Goal: Participate in discussion: Engage in conversation with other users on a specific topic

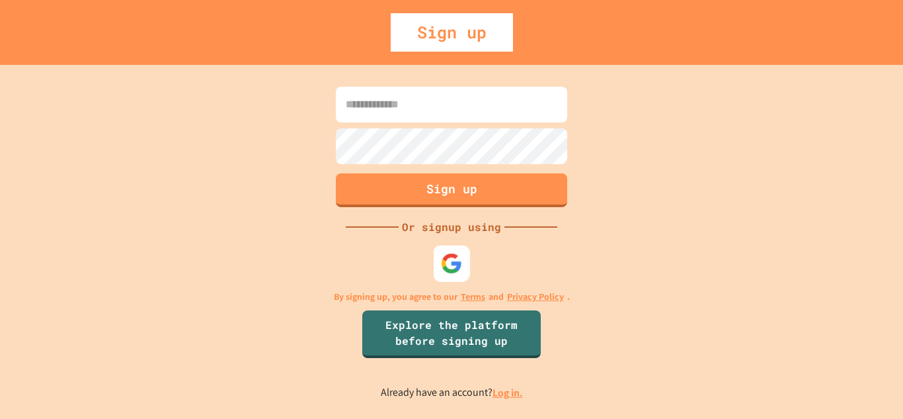
click at [450, 270] on img at bounding box center [452, 263] width 22 height 22
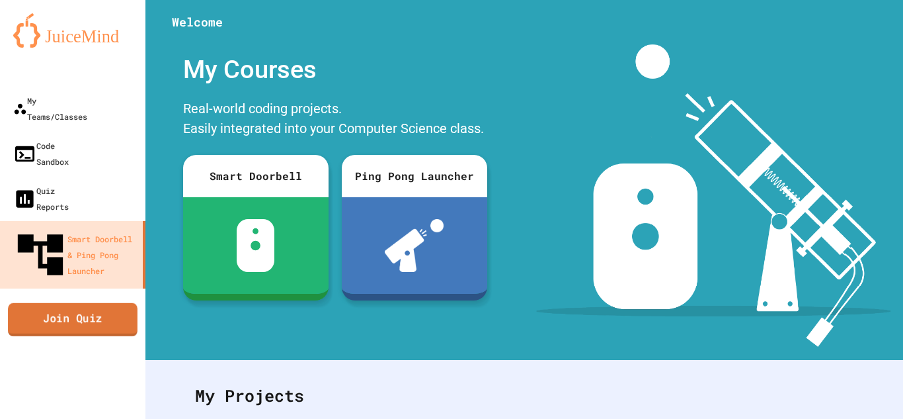
click at [98, 302] on link "Join Quiz" at bounding box center [73, 318] width 130 height 33
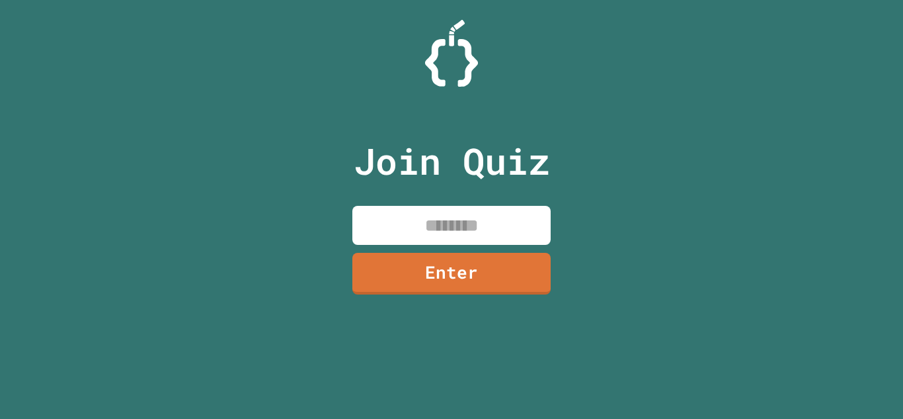
click at [405, 222] on input at bounding box center [451, 225] width 198 height 39
type input "********"
click at [466, 296] on div "Join Quiz ******** Enter" at bounding box center [452, 209] width 223 height 352
click at [450, 268] on link "Enter" at bounding box center [451, 274] width 199 height 42
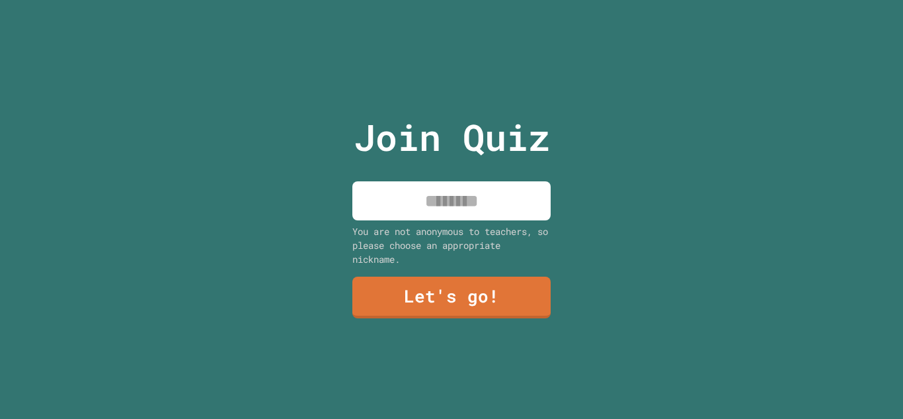
click at [406, 219] on input at bounding box center [451, 200] width 198 height 39
type input "****"
click at [507, 291] on link "Let's go!" at bounding box center [451, 297] width 199 height 42
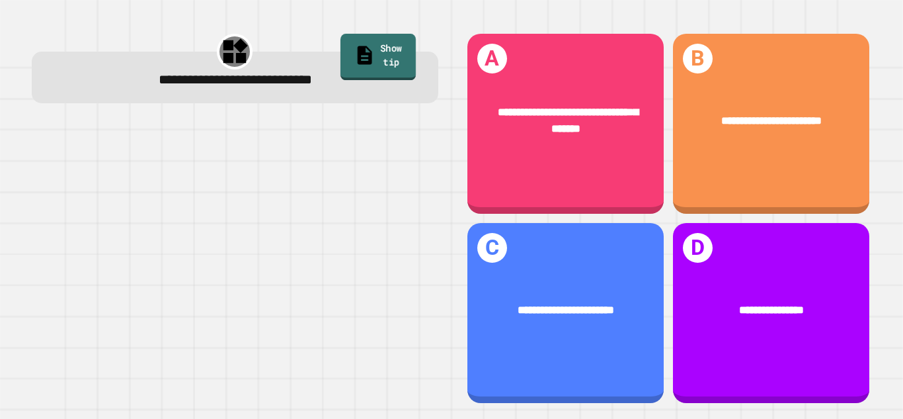
click at [358, 46] on icon at bounding box center [365, 55] width 15 height 19
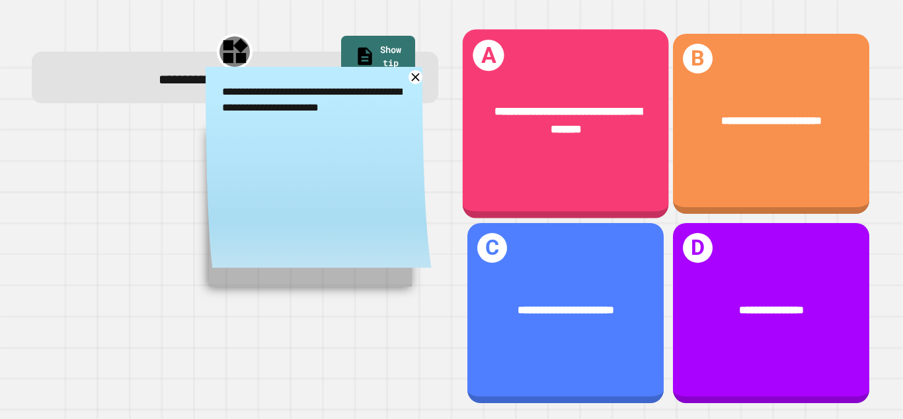
click at [535, 176] on div "**********" at bounding box center [565, 123] width 206 height 189
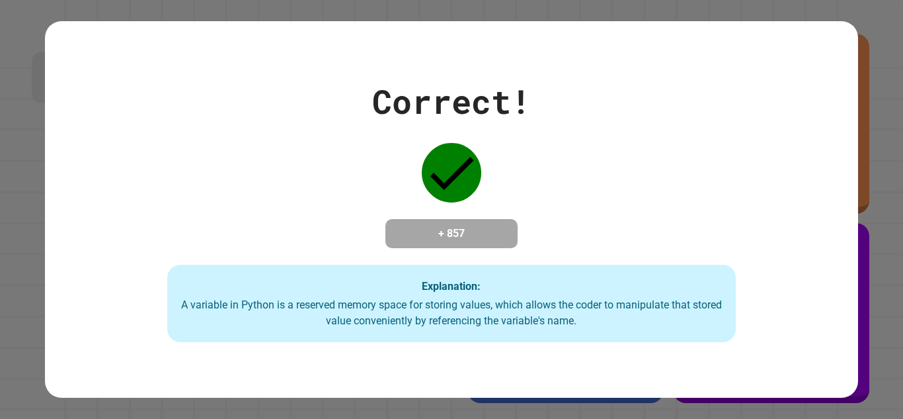
click at [445, 166] on icon at bounding box center [452, 173] width 60 height 60
click at [88, 392] on div "Correct! + 857 Explanation: A variable in Python is a reserved memory space for…" at bounding box center [451, 209] width 813 height 377
click at [0, 263] on div "Correct! + 857 Explanation: A variable in Python is a reserved memory space for…" at bounding box center [451, 209] width 903 height 419
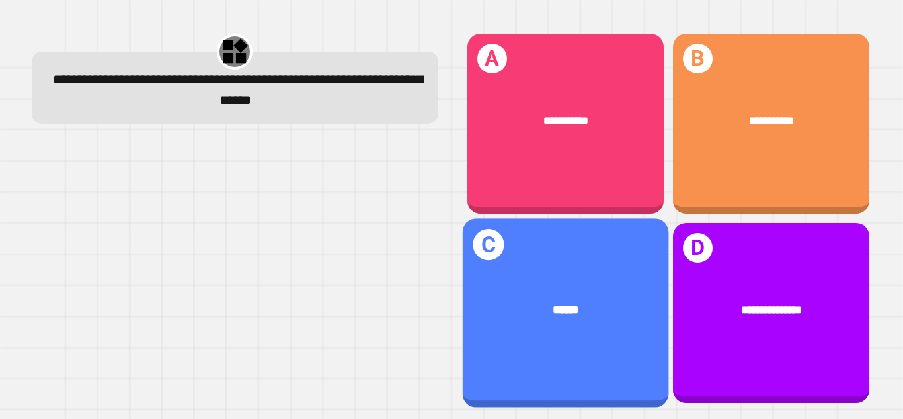
click at [530, 284] on div "******" at bounding box center [565, 309] width 206 height 63
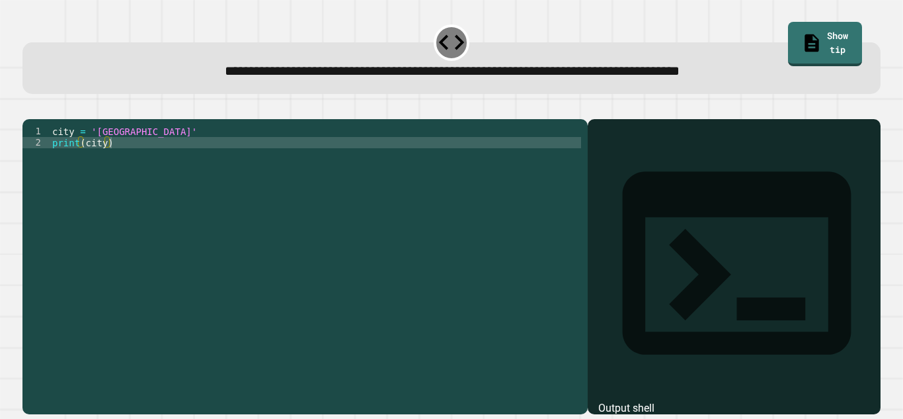
click at [65, 153] on div "city = 'Madrid' print ( city )" at bounding box center [316, 261] width 532 height 270
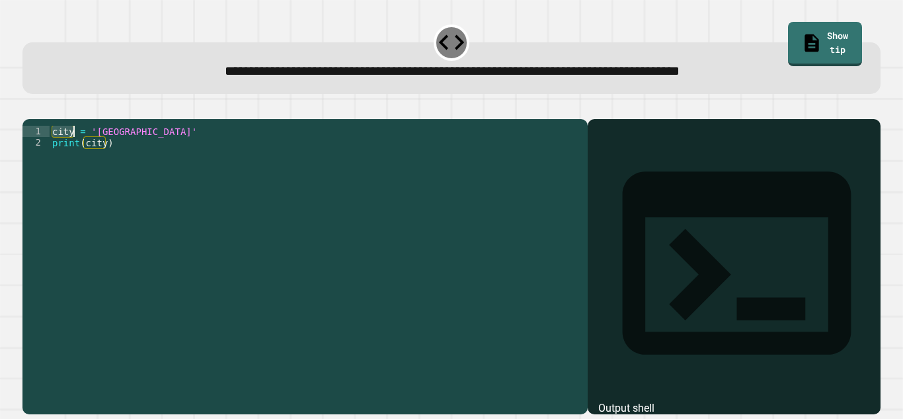
click at [65, 153] on div "city = 'Madrid' print ( city )" at bounding box center [316, 249] width 532 height 247
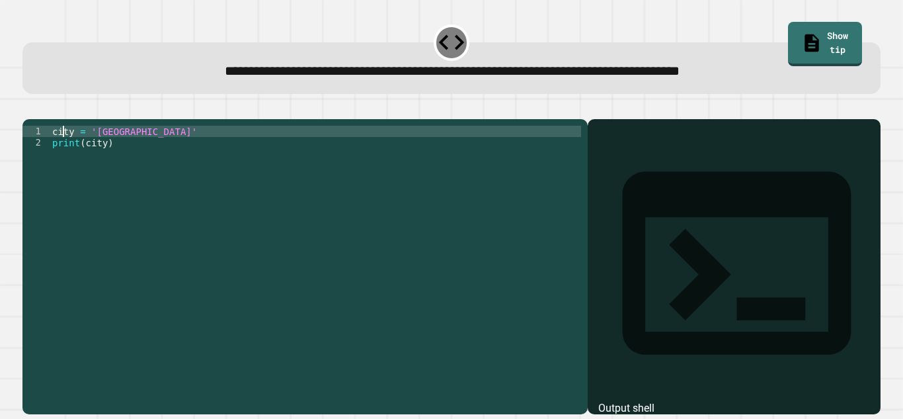
click at [95, 161] on div "city = 'Madrid' print ( city )" at bounding box center [316, 261] width 532 height 270
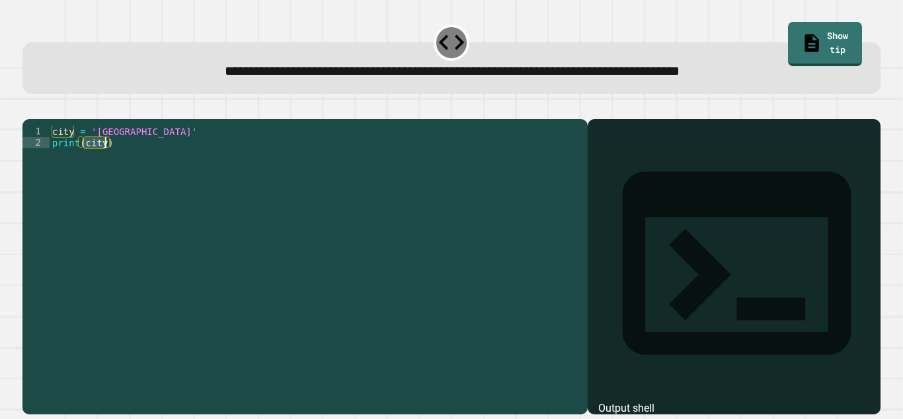
click at [63, 147] on div "city = 'Madrid' print ( city )" at bounding box center [316, 261] width 532 height 270
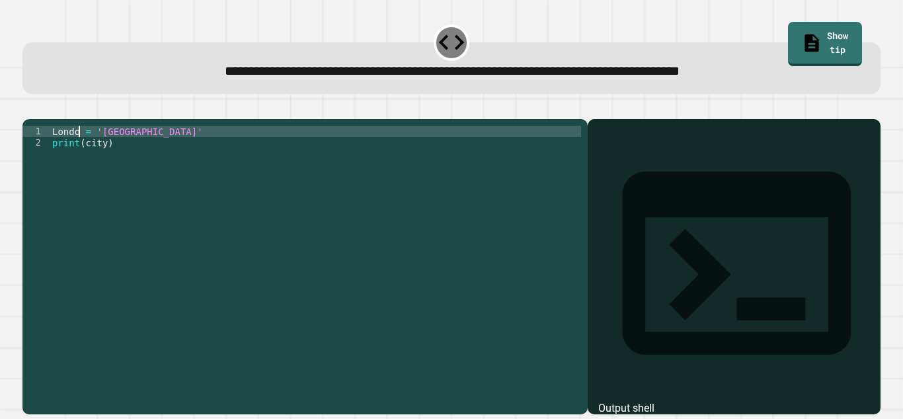
scroll to position [0, 5]
click at [29, 108] on icon "button" at bounding box center [29, 108] width 0 height 0
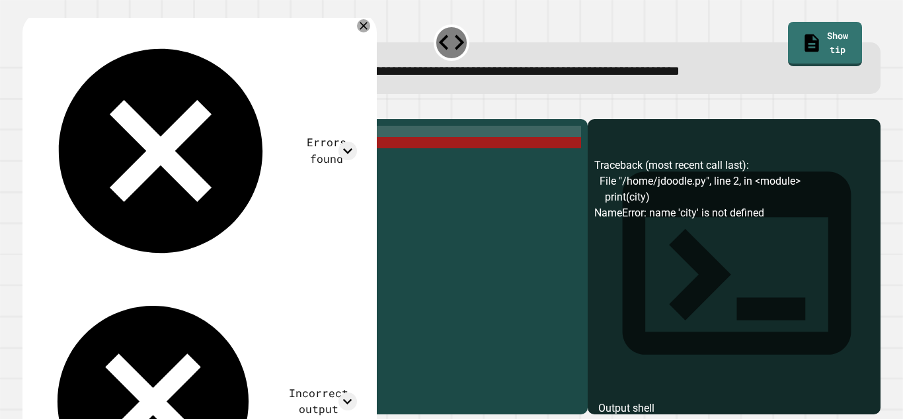
click at [97, 164] on div "[GEOGRAPHIC_DATA] = 'Madrid' print ( city )" at bounding box center [316, 261] width 532 height 270
click at [97, 164] on div "[GEOGRAPHIC_DATA] = 'Madrid' print ( city )" at bounding box center [316, 249] width 532 height 247
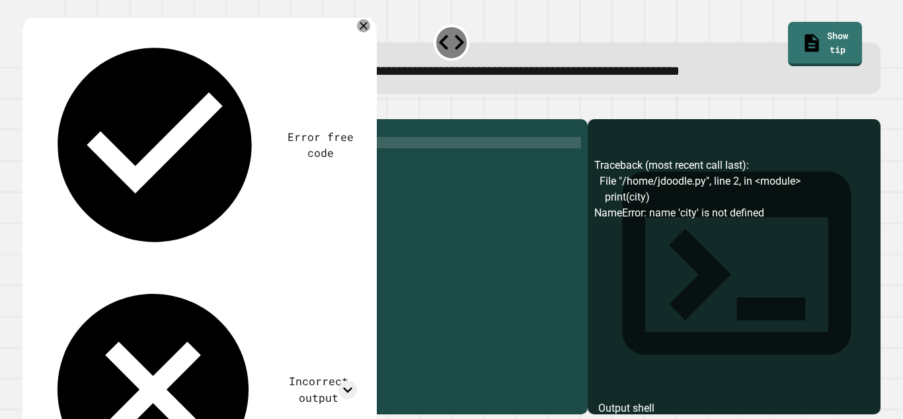
scroll to position [0, 6]
click at [103, 161] on div "London = 'Madrid' print ( cty )" at bounding box center [316, 261] width 532 height 270
click at [70, 148] on div "London = 'Madrid' print ( [GEOGRAPHIC_DATA] )" at bounding box center [316, 261] width 532 height 270
click at [77, 148] on div "Lodon = 'Madrid' print ( [GEOGRAPHIC_DATA] )" at bounding box center [316, 261] width 532 height 270
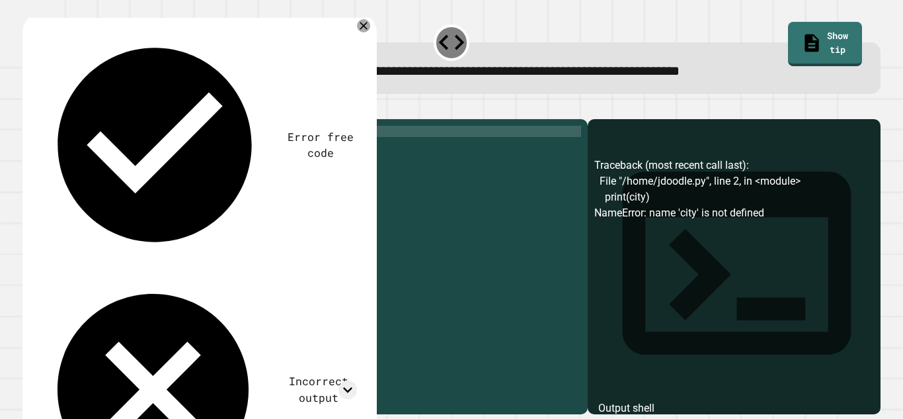
scroll to position [0, 3]
click at [29, 108] on icon "button" at bounding box center [29, 108] width 0 height 0
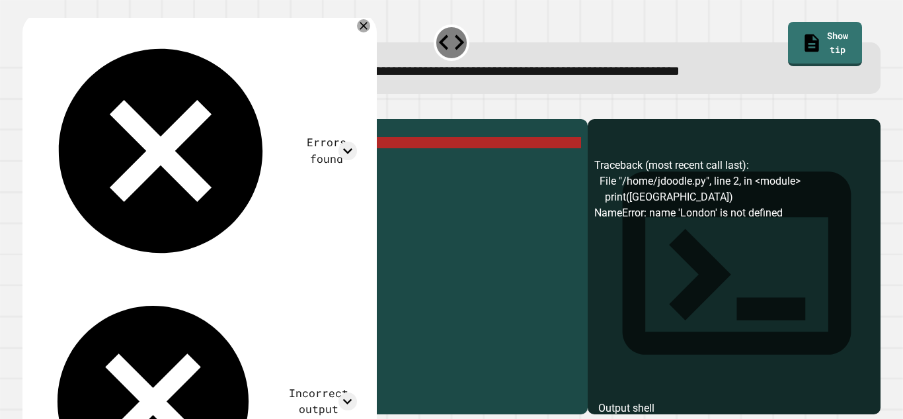
click at [116, 160] on div "City = 'Madrid' print ( [GEOGRAPHIC_DATA] )" at bounding box center [316, 261] width 532 height 270
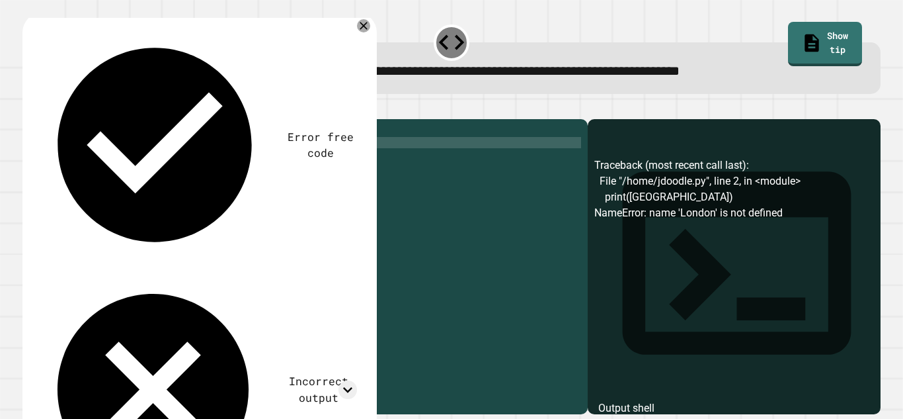
scroll to position [0, 7]
click at [126, 148] on div "City = 'Madrid' print ( city )" at bounding box center [316, 261] width 532 height 270
click at [356, 33] on div at bounding box center [363, 26] width 14 height 14
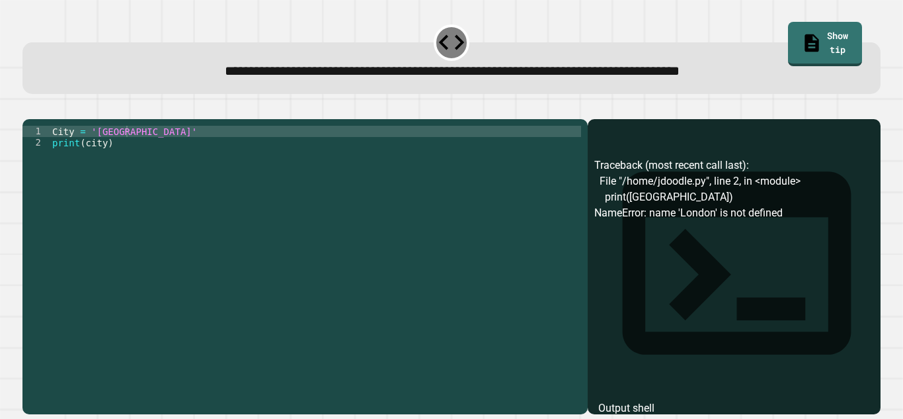
click at [104, 163] on div "City = 'Madrid' print ( city )" at bounding box center [316, 261] width 532 height 270
click at [125, 153] on div "City = 'Madrid' print ( city )" at bounding box center [316, 261] width 532 height 270
click at [42, 119] on div at bounding box center [451, 111] width 858 height 16
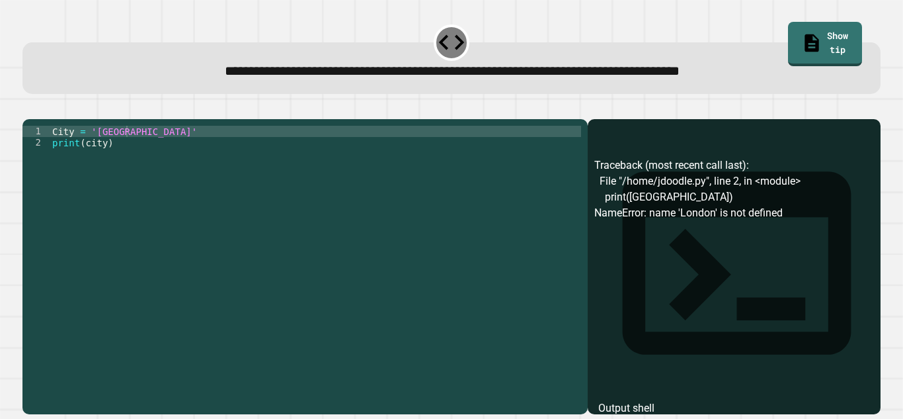
click at [29, 108] on button "button" at bounding box center [29, 108] width 0 height 0
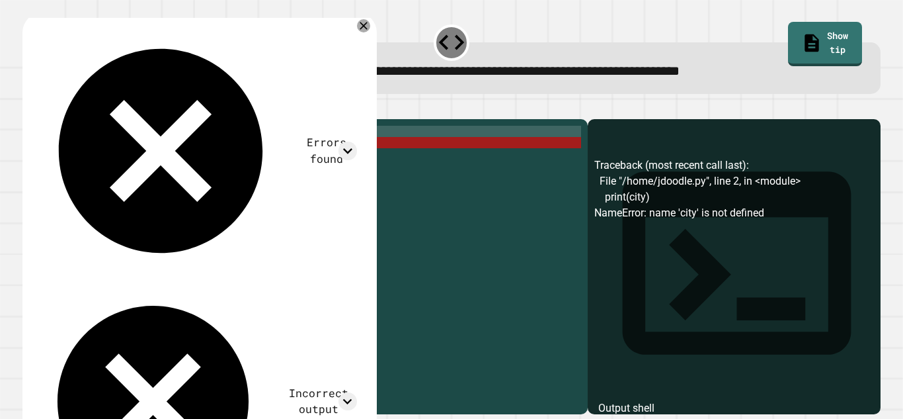
click at [87, 161] on div "City = 'London' print ( city )" at bounding box center [316, 261] width 532 height 270
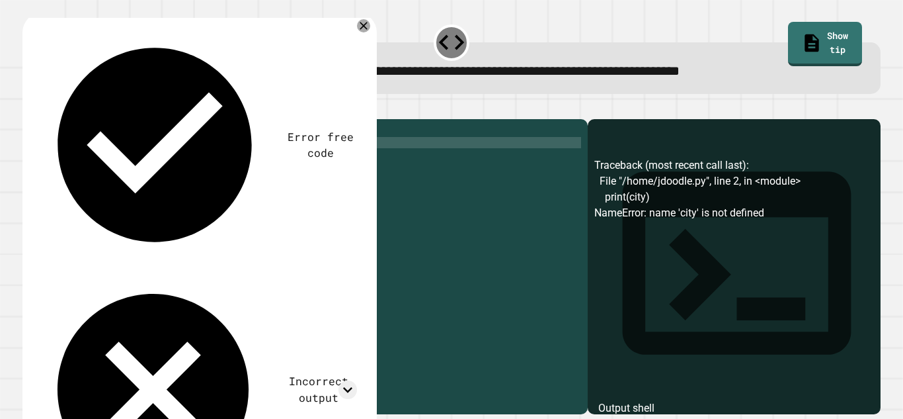
scroll to position [0, 5]
type textarea "**********"
click at [29, 108] on icon "button" at bounding box center [29, 108] width 0 height 0
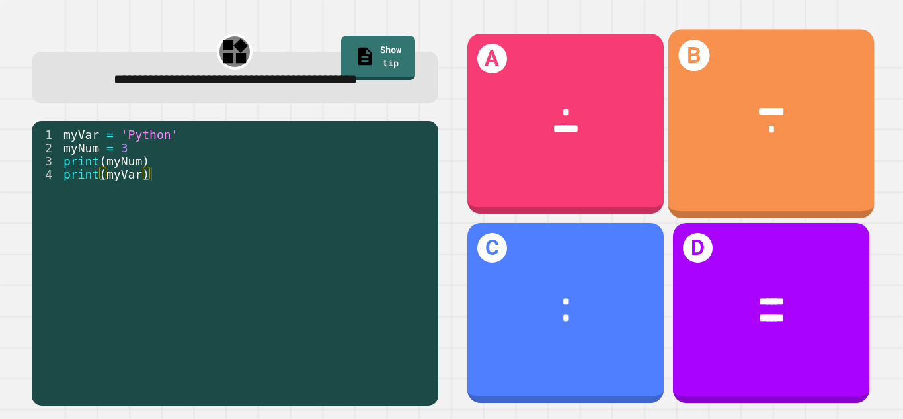
click at [692, 116] on div "******" at bounding box center [772, 111] width 160 height 17
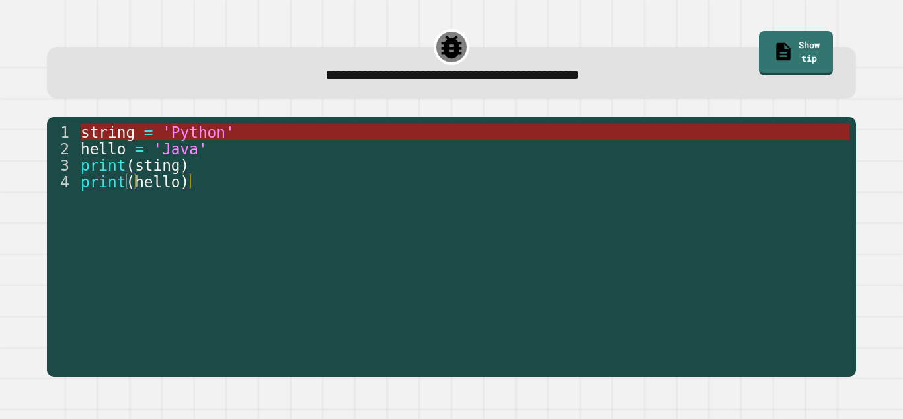
click at [107, 134] on span "string" at bounding box center [108, 132] width 54 height 17
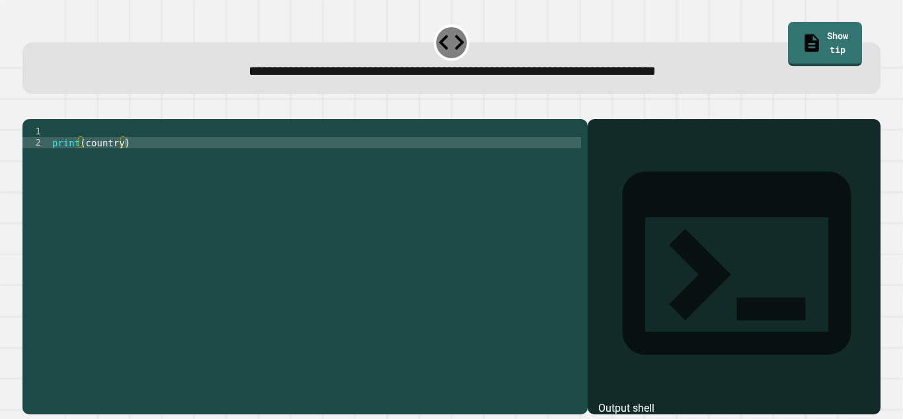
click at [114, 142] on div "1 2 print ( country ) XXXXXXXXXXXXXXXXXXXXXXXXXXXXXXXXXXXXXXXXXXXXXXXXXXXXXXXXX…" at bounding box center [304, 266] width 565 height 295
click at [97, 153] on div "print ( country )" at bounding box center [316, 261] width 532 height 270
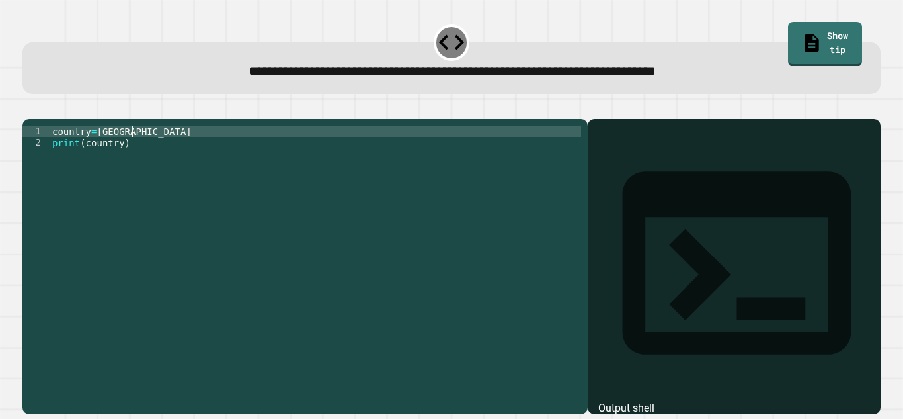
scroll to position [0, 9]
type textarea "**********"
click at [56, 119] on div at bounding box center [451, 111] width 858 height 16
click at [40, 115] on icon "button" at bounding box center [37, 116] width 7 height 9
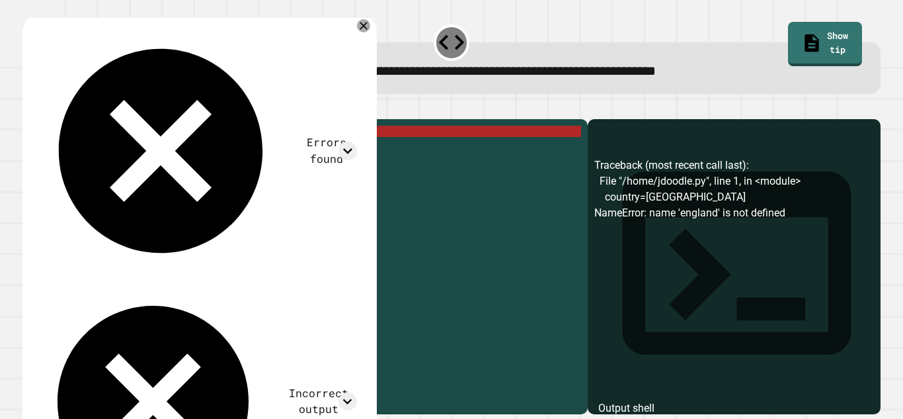
click at [95, 149] on div "country = england print ( country )" at bounding box center [316, 261] width 532 height 270
click at [814, 26] on link "Show tip" at bounding box center [825, 42] width 67 height 46
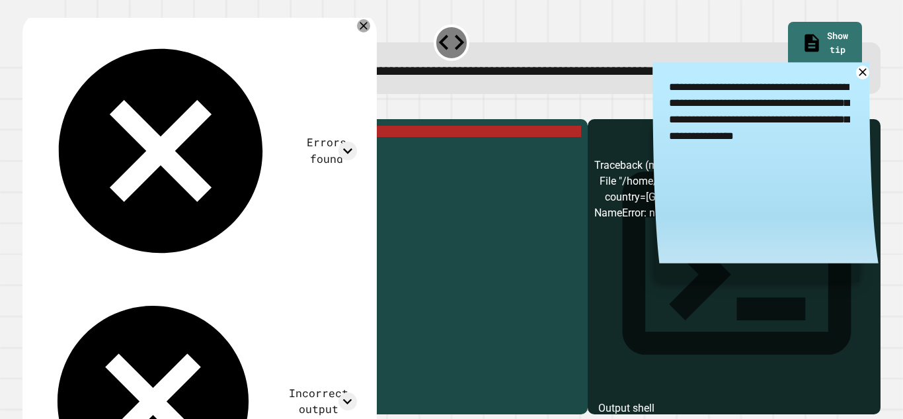
click at [36, 119] on div at bounding box center [451, 111] width 858 height 16
click at [29, 108] on button "button" at bounding box center [29, 108] width 0 height 0
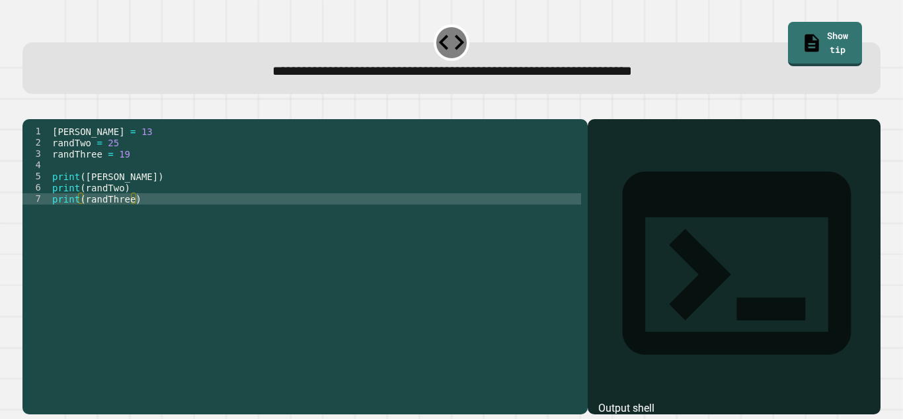
click at [114, 163] on div "[PERSON_NAME] = 13 randTwo = 25 randThree = 19 print ( [PERSON_NAME] ) print ( …" at bounding box center [316, 261] width 532 height 270
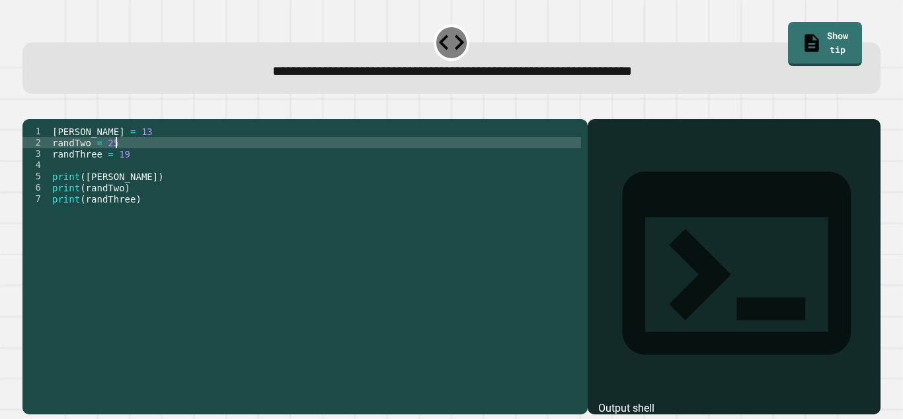
click at [114, 163] on div "[PERSON_NAME] = 13 randTwo = 25 randThree = 19 print ( [PERSON_NAME] ) print ( …" at bounding box center [316, 261] width 532 height 270
type textarea "**********"
click at [29, 108] on button "button" at bounding box center [29, 108] width 0 height 0
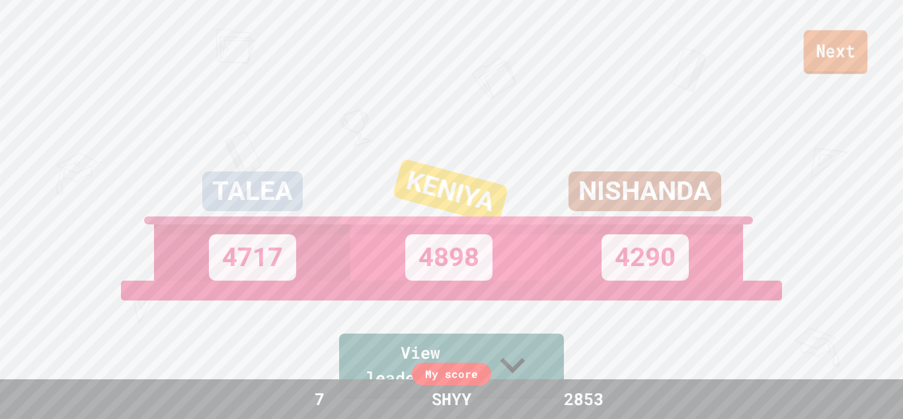
click at [809, 54] on link "Next" at bounding box center [836, 52] width 64 height 44
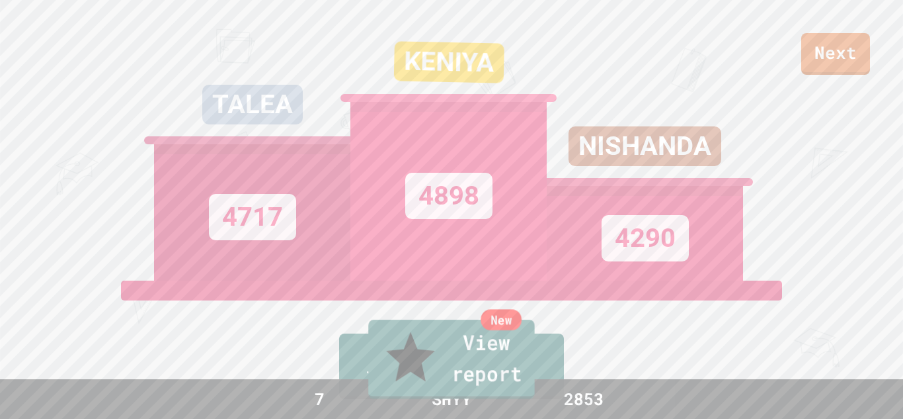
click at [445, 378] on link "New View report" at bounding box center [451, 358] width 166 height 79
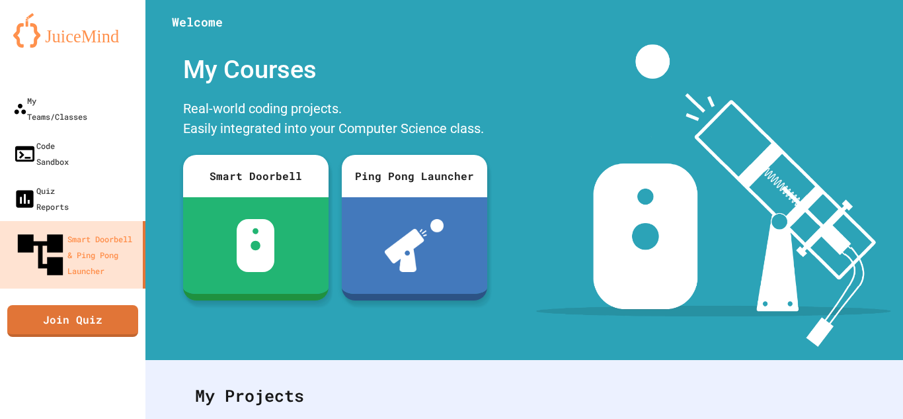
click at [99, 288] on div "My Teams/Classes Code Sandbox Quiz Reports Smart Doorbell & Ping Pong Launcher …" at bounding box center [72, 209] width 145 height 419
click at [41, 231] on div "My Teams/Classes Code Sandbox Quiz Reports Smart Doorbell & Ping Pong Launcher …" at bounding box center [72, 209] width 145 height 419
click at [40, 304] on link "Join Quiz" at bounding box center [72, 320] width 131 height 32
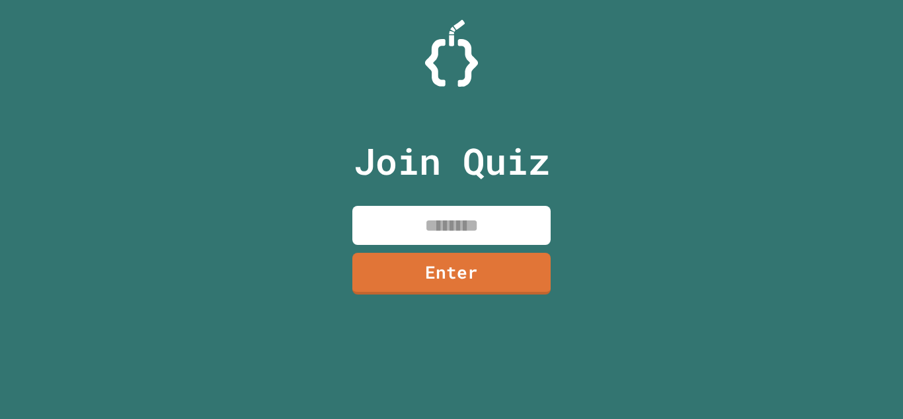
click at [395, 235] on input at bounding box center [451, 225] width 198 height 39
type input "********"
click at [447, 263] on link "Enter" at bounding box center [452, 272] width 200 height 43
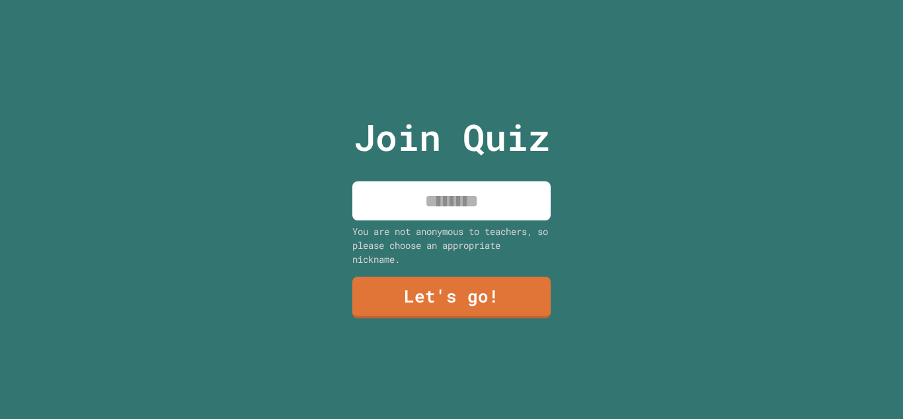
click at [438, 228] on div "You are not anonymous to teachers, so please choose an appropriate nickname." at bounding box center [451, 245] width 198 height 42
click at [436, 214] on input at bounding box center [451, 200] width 198 height 39
type input "*****"
click at [487, 283] on link "Let's go!" at bounding box center [451, 297] width 198 height 42
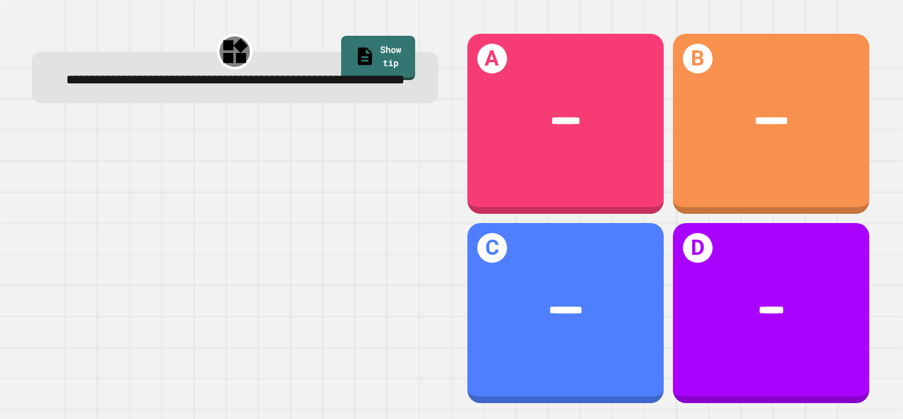
click at [327, 212] on div at bounding box center [235, 263] width 407 height 284
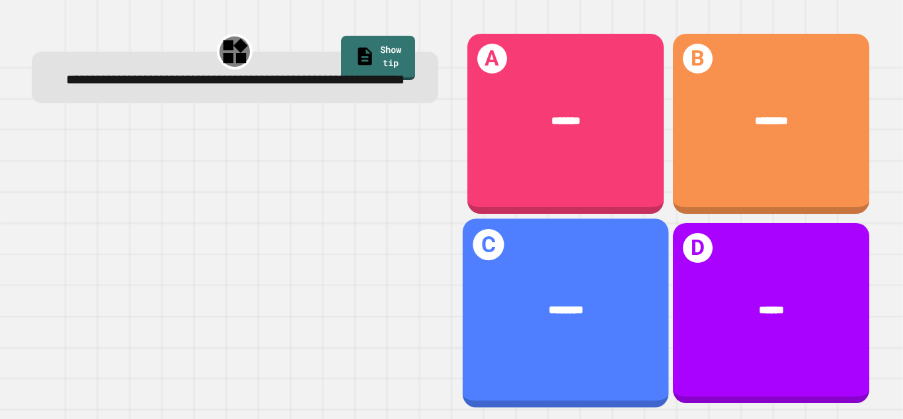
click at [549, 308] on span "********" at bounding box center [566, 309] width 35 height 11
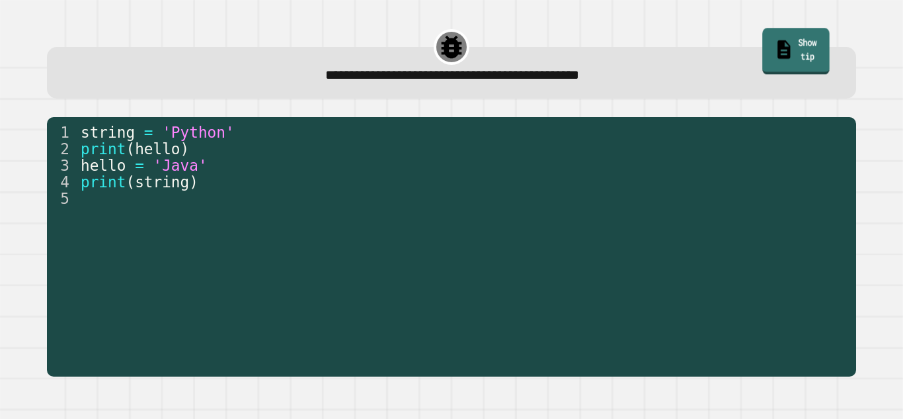
click at [780, 38] on link "Show tip" at bounding box center [795, 51] width 67 height 46
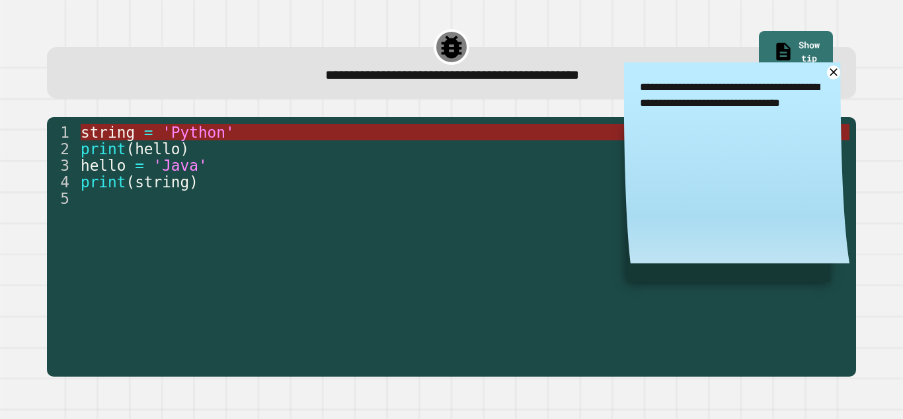
click at [115, 133] on span "string" at bounding box center [108, 132] width 54 height 17
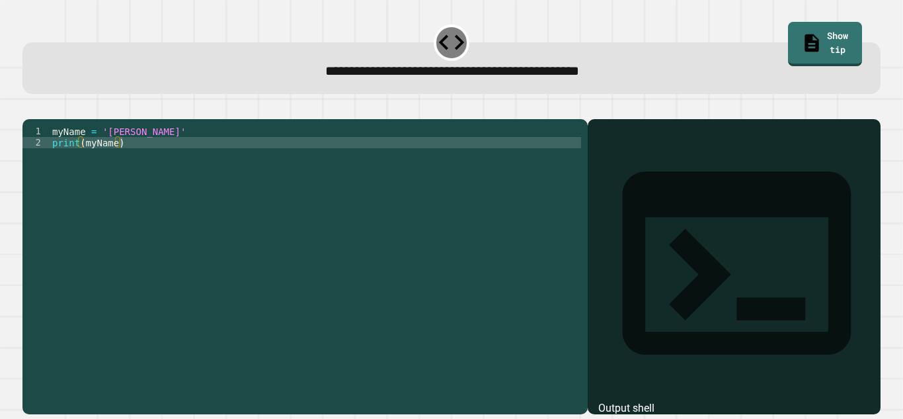
click at [114, 163] on div "myName = '[PERSON_NAME]' print ( myName )" at bounding box center [316, 261] width 532 height 270
click at [29, 108] on icon "button" at bounding box center [29, 108] width 0 height 0
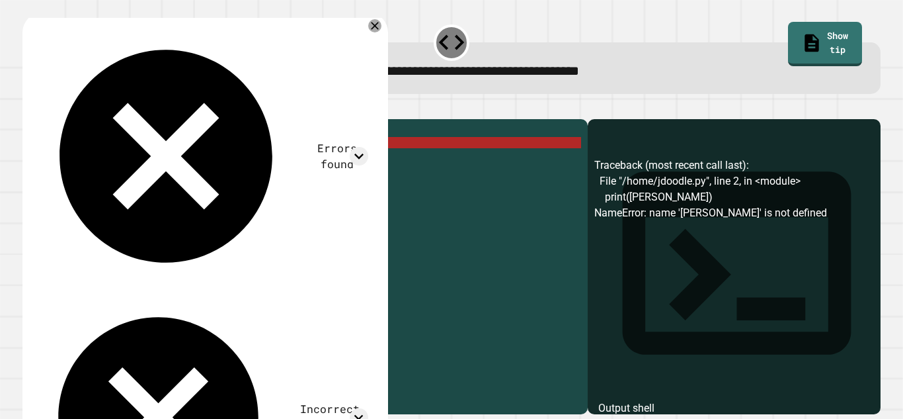
click at [105, 163] on div "myName = '[PERSON_NAME]' print ( [PERSON_NAME] )" at bounding box center [316, 261] width 532 height 270
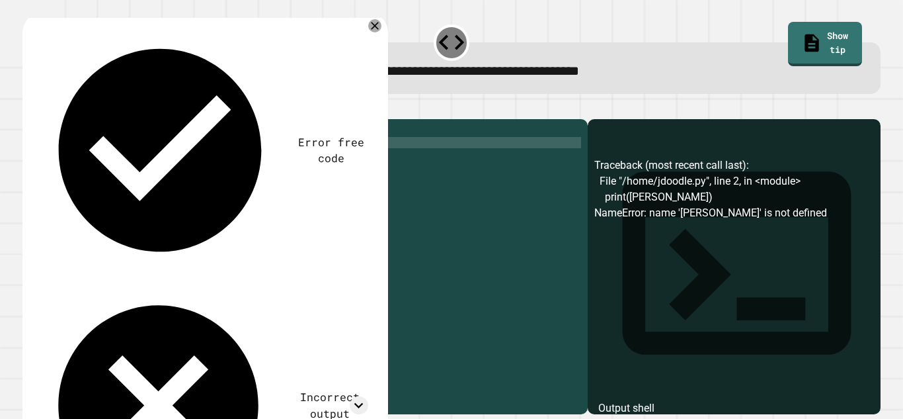
scroll to position [0, 4]
click at [56, 108] on button "button" at bounding box center [56, 108] width 0 height 0
click at [124, 147] on div "myName = '[PERSON_NAME]' print ( myName )" at bounding box center [316, 249] width 532 height 247
type textarea "**********"
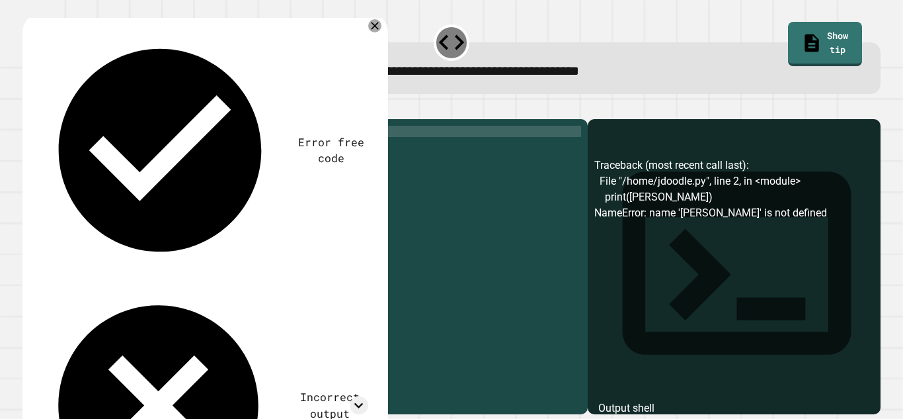
click at [29, 108] on icon "button" at bounding box center [29, 108] width 0 height 0
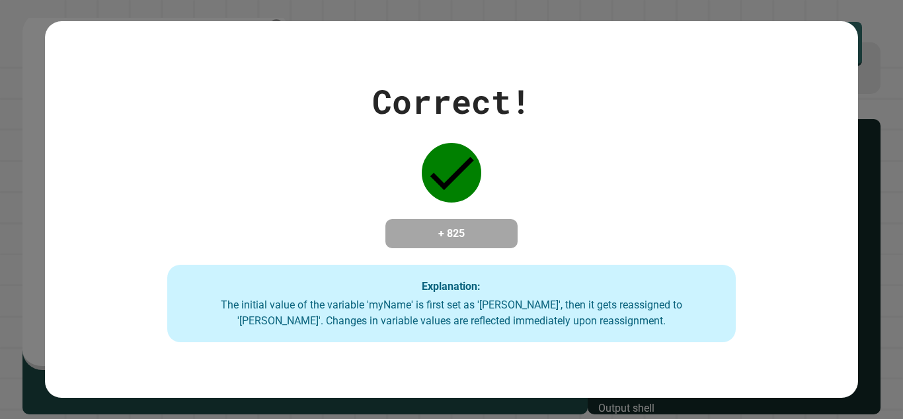
click at [510, 183] on div "Correct! + 825 Explanation: The initial value of the variable 'myName' is first…" at bounding box center [451, 210] width 813 height 266
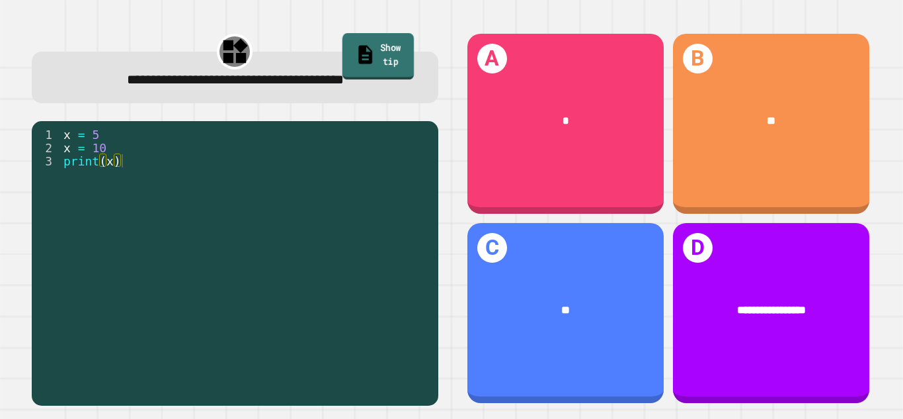
click at [358, 39] on link "Show tip" at bounding box center [377, 56] width 71 height 46
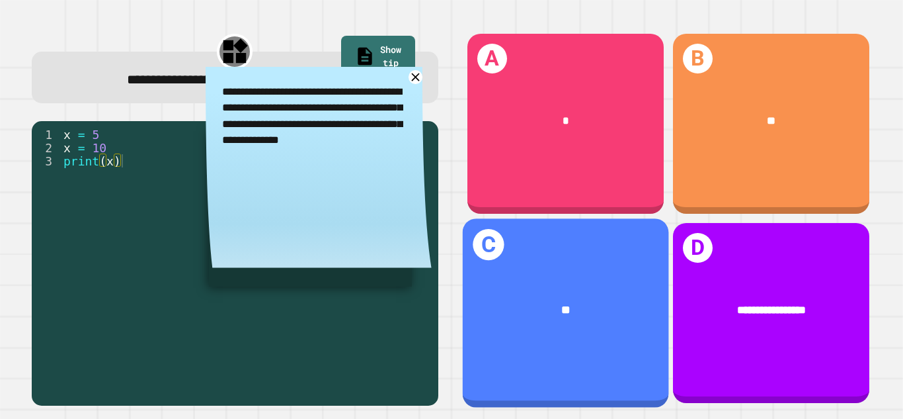
click at [488, 317] on div "**" at bounding box center [566, 309] width 160 height 17
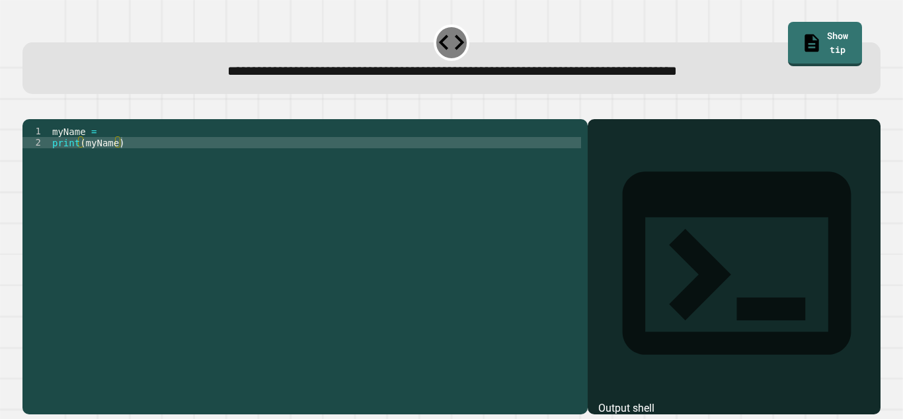
click at [122, 147] on div "myName = print ( myName )" at bounding box center [316, 261] width 532 height 270
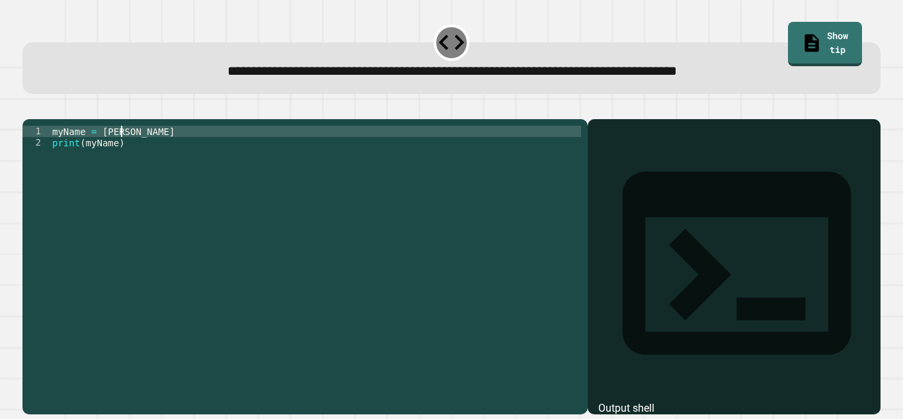
scroll to position [0, 8]
click at [29, 108] on button "button" at bounding box center [29, 108] width 0 height 0
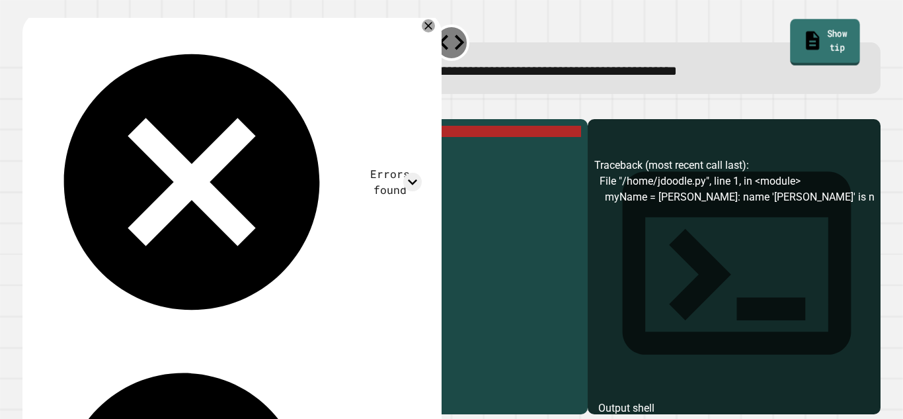
click at [817, 48] on link "Show tip" at bounding box center [824, 42] width 69 height 46
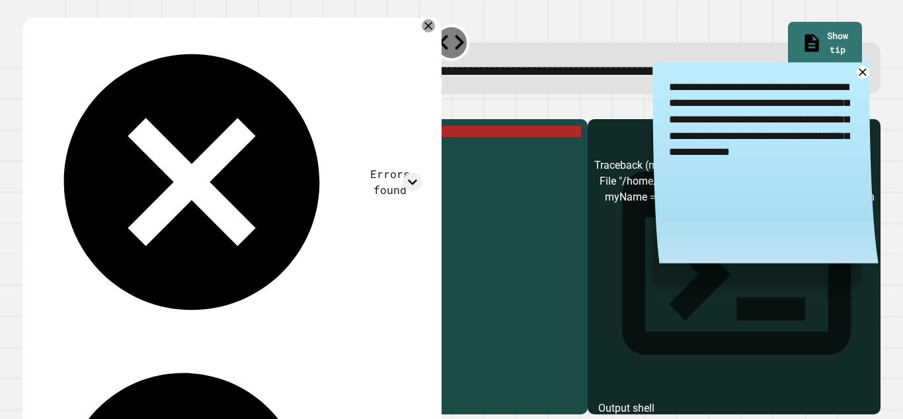
click at [140, 153] on div "myName = [PERSON_NAME] print ( myName )" at bounding box center [316, 261] width 532 height 270
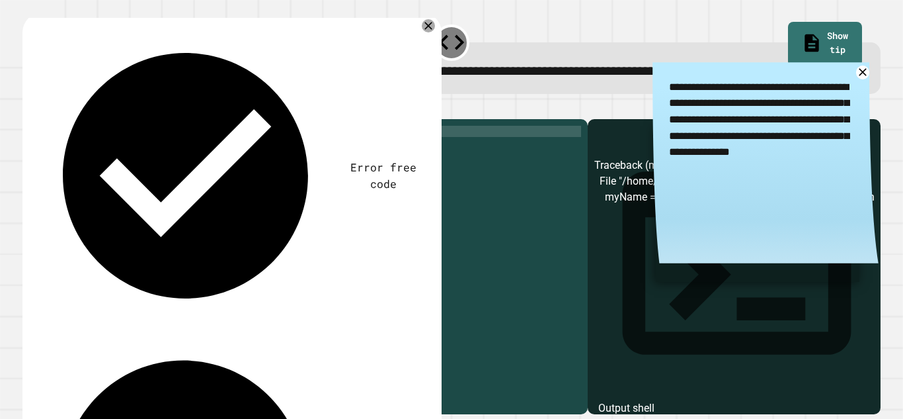
scroll to position [0, 5]
click at [78, 167] on div "myName = print ( myName )" at bounding box center [316, 261] width 532 height 270
click at [104, 150] on div "myName = print ( myName )" at bounding box center [316, 261] width 532 height 270
type textarea "**********"
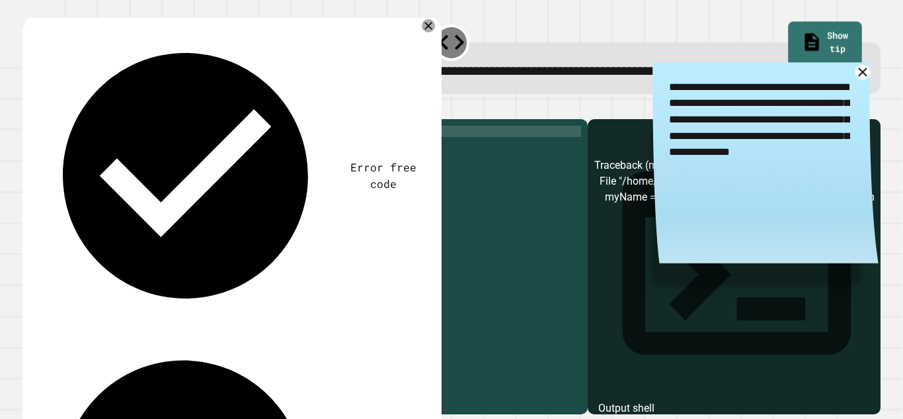
click at [863, 76] on icon at bounding box center [863, 73] width 16 height 16
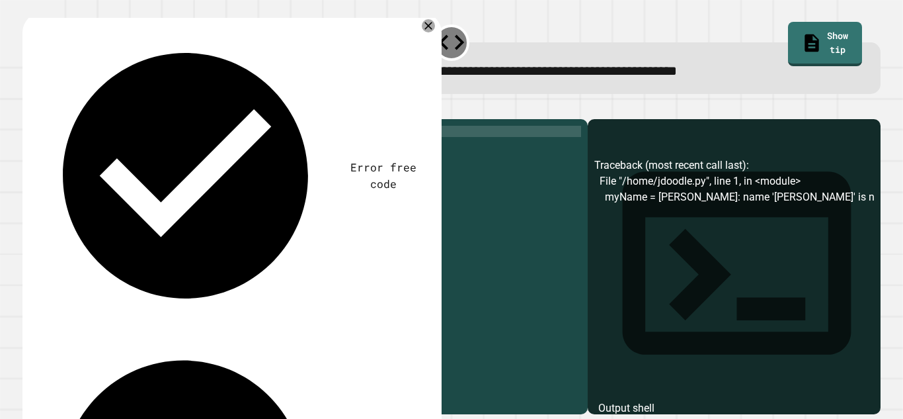
click at [24, 119] on div at bounding box center [451, 111] width 858 height 16
click at [42, 117] on icon "button" at bounding box center [37, 116] width 7 height 9
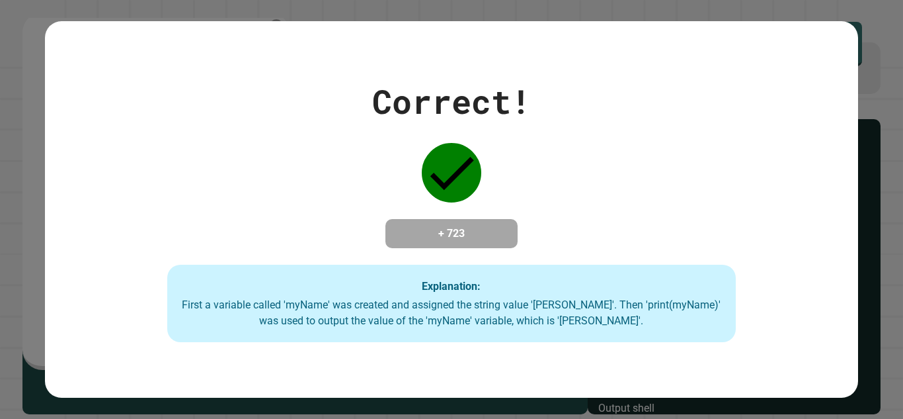
click at [53, 157] on div "Correct! + 723 Explanation: First a variable called 'myName' was created and as…" at bounding box center [451, 210] width 813 height 266
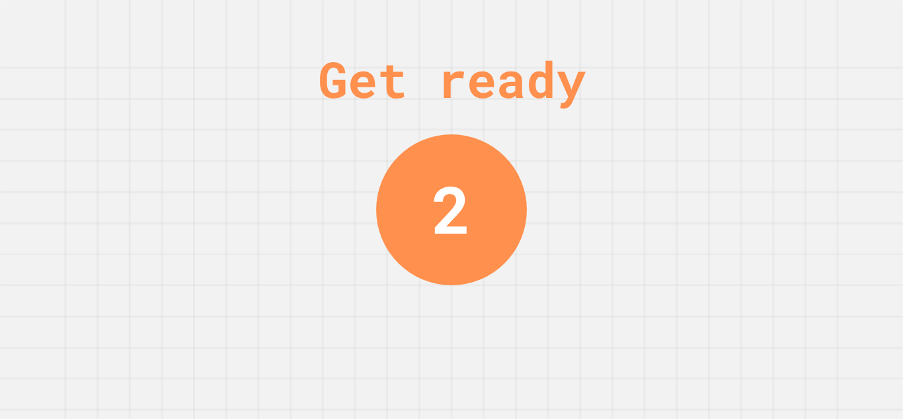
click at [453, 137] on div "Get ready 2" at bounding box center [451, 209] width 99 height 419
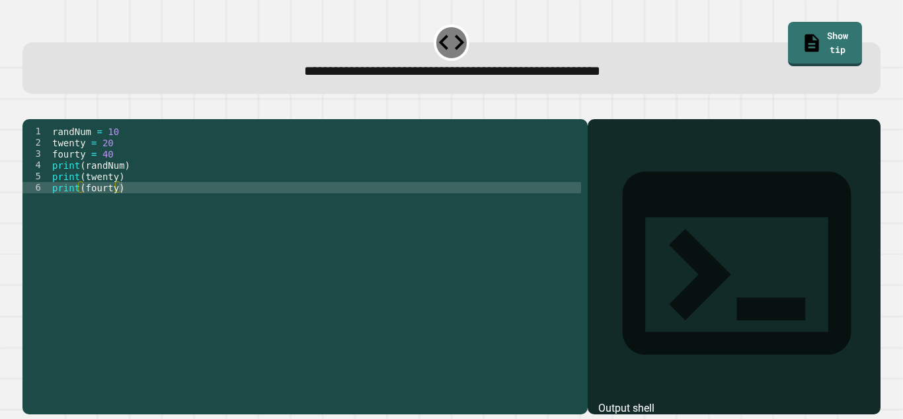
click at [108, 148] on div "randNum = 10 twenty = 20 fourty = 40 print ( randNum ) print ( twenty ) print (…" at bounding box center [316, 261] width 532 height 270
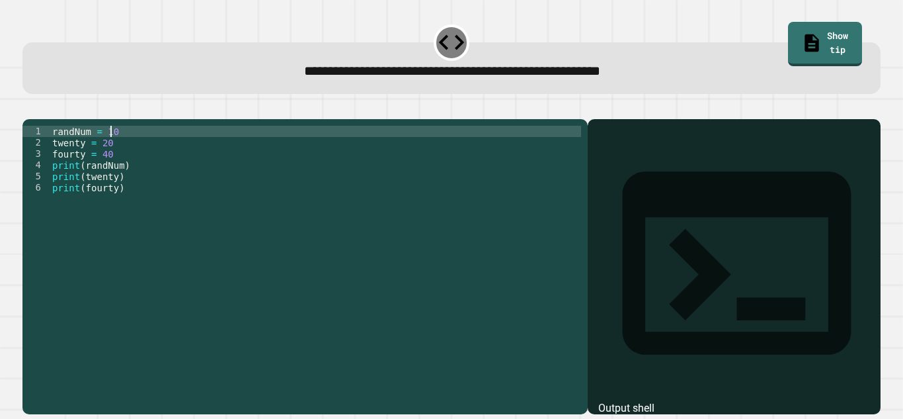
click at [108, 148] on div "randNum = 10 twenty = 20 fourty = 40 print ( randNum ) print ( twenty ) print (…" at bounding box center [316, 261] width 532 height 270
type textarea "**********"
click at [29, 108] on icon "button" at bounding box center [29, 108] width 0 height 0
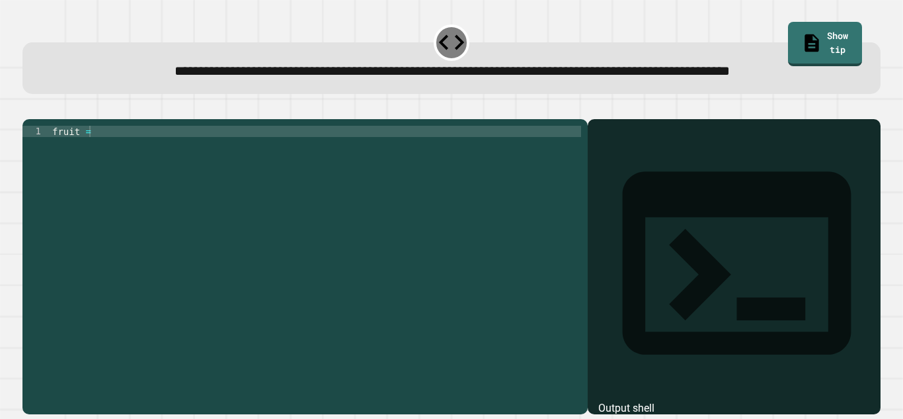
click at [125, 171] on div "fruit =" at bounding box center [316, 249] width 532 height 247
click at [29, 108] on button "button" at bounding box center [29, 108] width 0 height 0
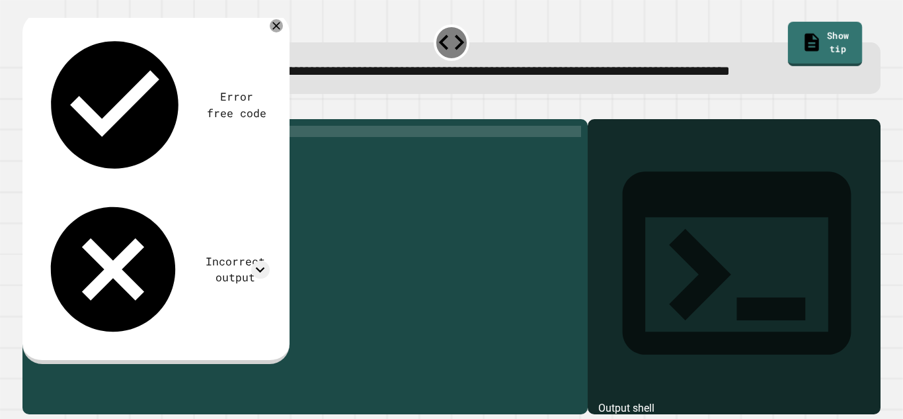
click at [788, 44] on link "Show tip" at bounding box center [825, 44] width 74 height 44
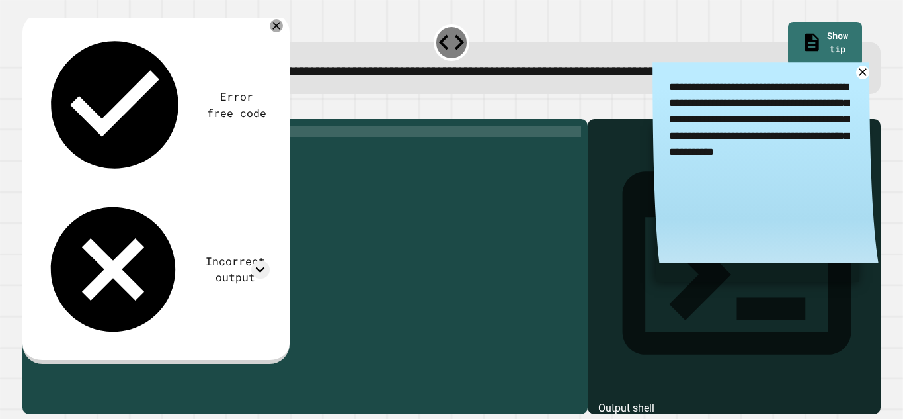
click at [858, 81] on div "**********" at bounding box center [451, 71] width 821 height 21
click at [860, 79] on icon at bounding box center [862, 71] width 13 height 13
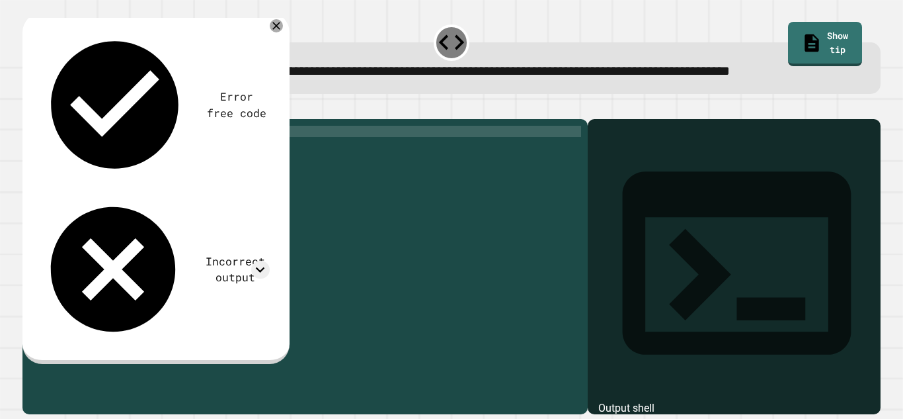
click at [90, 167] on div "fruit = "apple"" at bounding box center [316, 249] width 532 height 247
type textarea "**********"
click at [29, 108] on icon "button" at bounding box center [29, 108] width 0 height 0
click at [118, 187] on div "fruit = "apple"" at bounding box center [316, 249] width 532 height 247
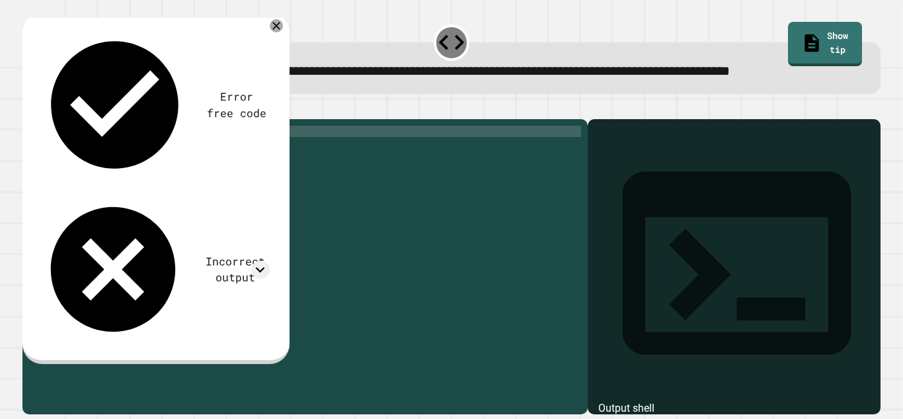
click at [89, 192] on div "fruit = "apple"" at bounding box center [316, 249] width 532 height 247
click at [474, 204] on div "fruit = "apple" print = """ at bounding box center [316, 249] width 532 height 247
click at [331, 169] on div "fruit = "apple" print = "" at bounding box center [316, 249] width 532 height 247
click at [281, 186] on div "fruit = "apple" print = "" at bounding box center [316, 249] width 532 height 247
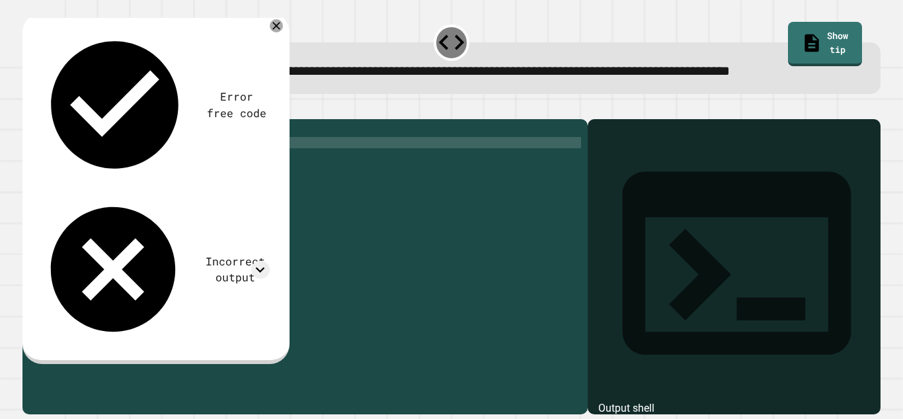
scroll to position [0, 9]
click at [42, 121] on icon "button" at bounding box center [37, 116] width 7 height 9
click at [126, 181] on div "fruit = "apple" print = "apple"" at bounding box center [316, 249] width 532 height 247
click at [41, 121] on icon "button" at bounding box center [37, 116] width 7 height 9
click at [124, 169] on div "fruit = "apple" print = "fruit"" at bounding box center [316, 249] width 532 height 247
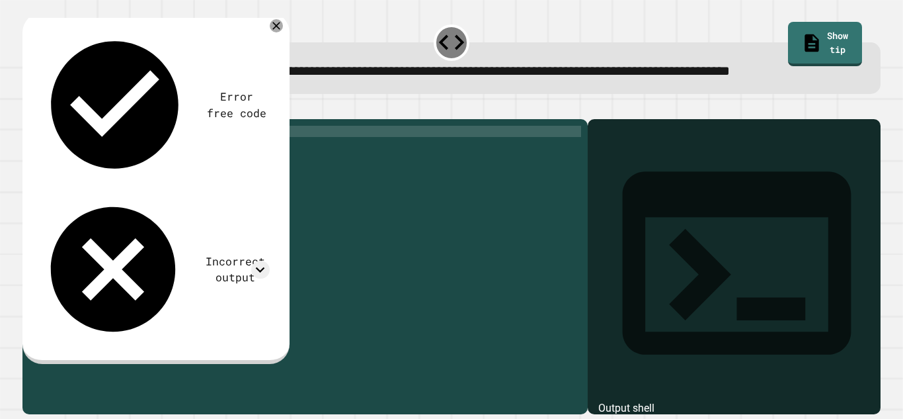
type textarea "**********"
click at [29, 108] on icon "button" at bounding box center [29, 108] width 0 height 0
click at [153, 188] on div "fruit = "apple" print = "fruit"" at bounding box center [316, 249] width 532 height 247
